Goal: Information Seeking & Learning: Learn about a topic

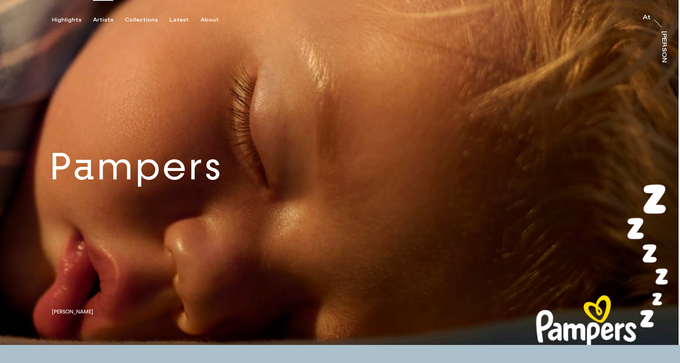
click at [102, 21] on div "Artists" at bounding box center [103, 19] width 20 height 7
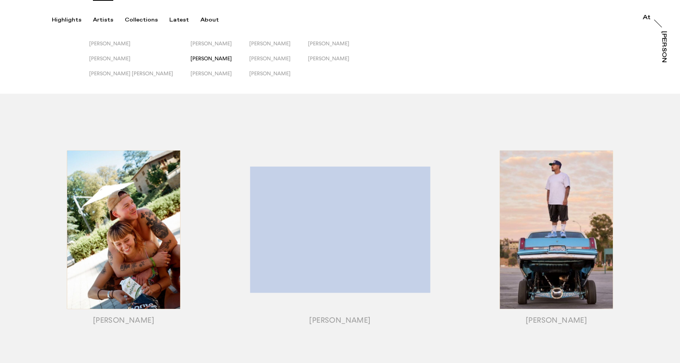
click at [190, 59] on span "[PERSON_NAME]" at bounding box center [210, 58] width 41 height 6
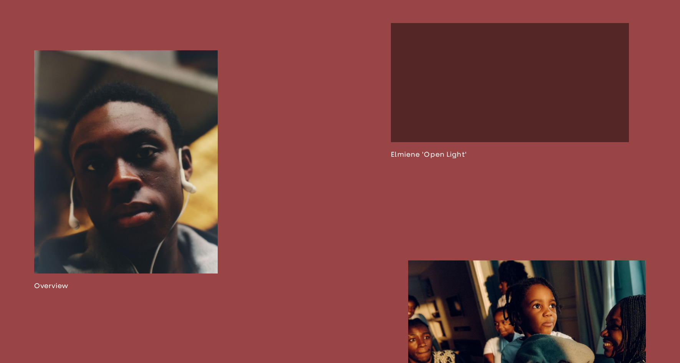
scroll to position [508, 0]
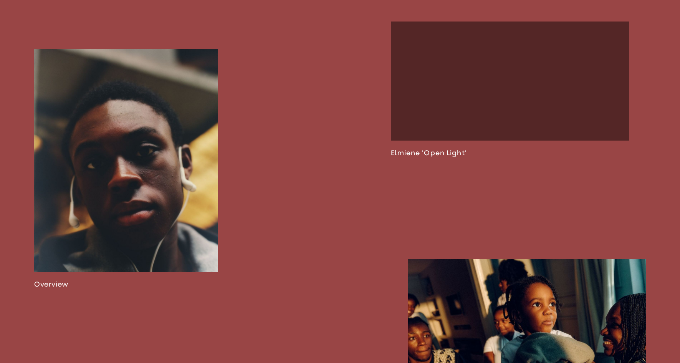
click at [140, 188] on link at bounding box center [125, 169] width 183 height 240
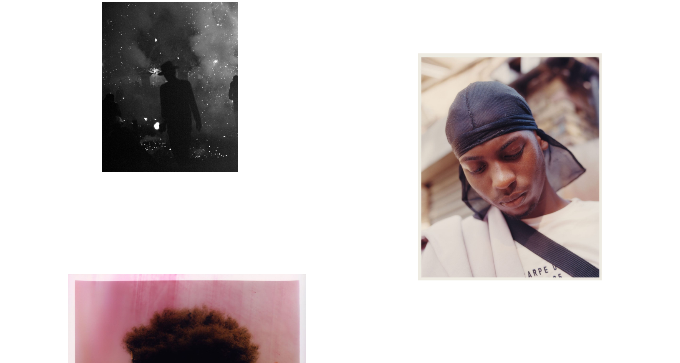
scroll to position [3456, 0]
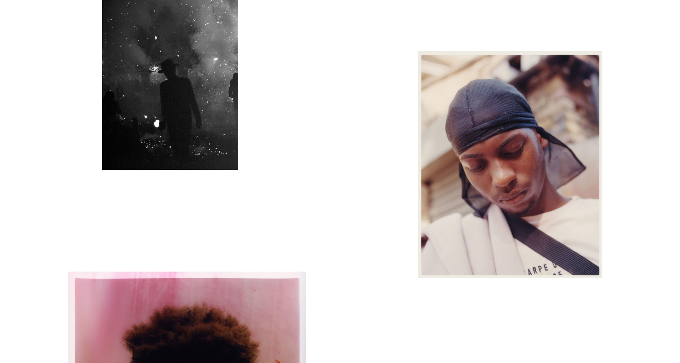
click at [187, 99] on img "button" at bounding box center [170, 85] width 136 height 170
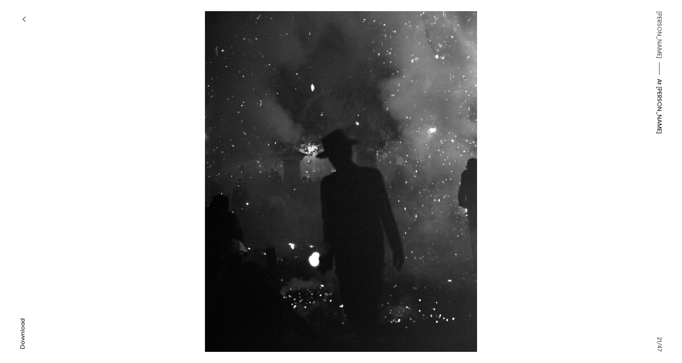
click at [24, 17] on icon "button" at bounding box center [23, 19] width 3 height 6
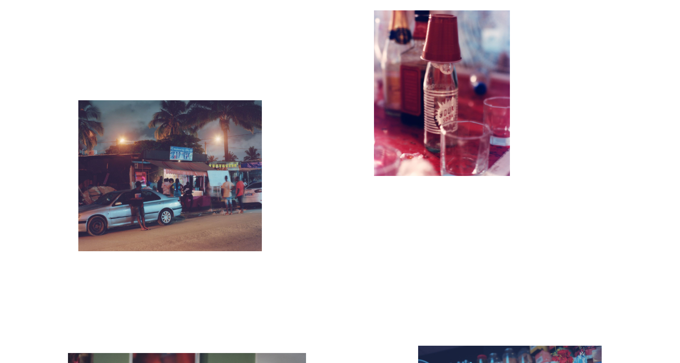
scroll to position [5358, 0]
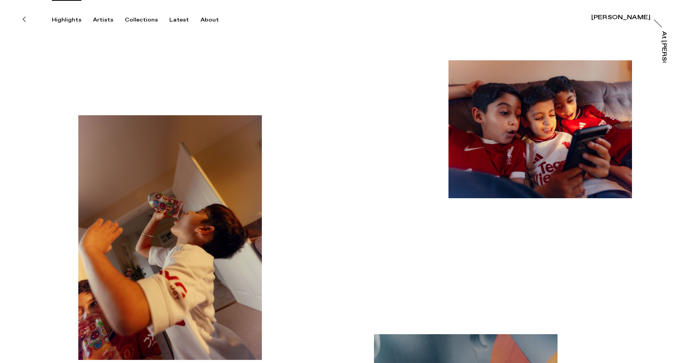
click at [64, 18] on div "Highlights" at bounding box center [67, 19] width 30 height 7
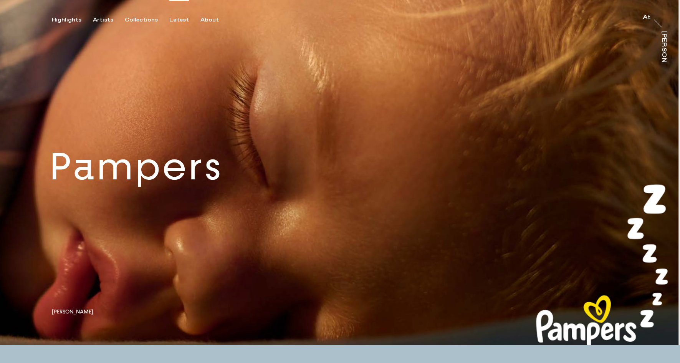
click at [177, 20] on div "Latest" at bounding box center [179, 19] width 20 height 7
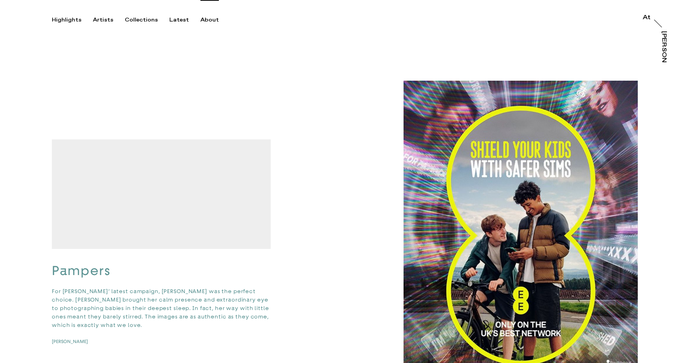
click at [207, 19] on div "About" at bounding box center [209, 19] width 18 height 7
